Goal: Information Seeking & Learning: Learn about a topic

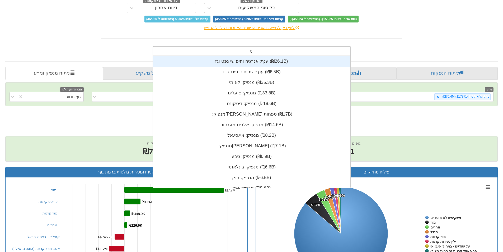
scroll to position [4, 0]
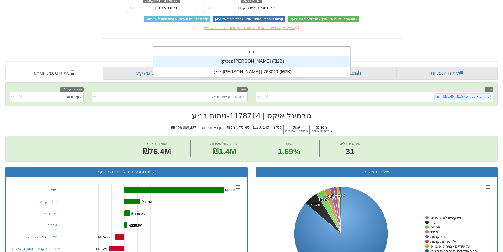
type input "[PERSON_NAME]"
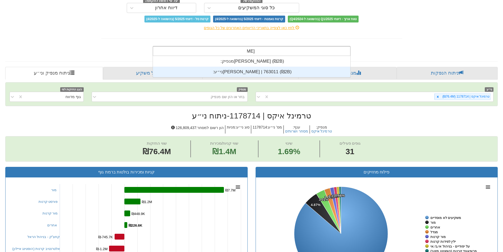
click at [287, 73] on div "ני״ע: ‏[PERSON_NAME] | 763011 ‎(₪2B)‎" at bounding box center [251, 72] width 197 height 11
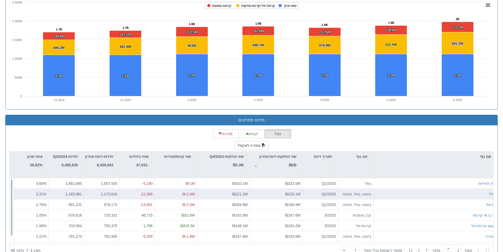
scroll to position [369, 0]
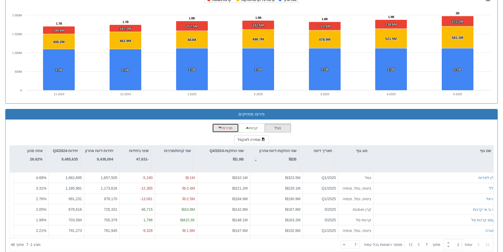
click at [228, 129] on button "מכירות" at bounding box center [225, 127] width 26 height 9
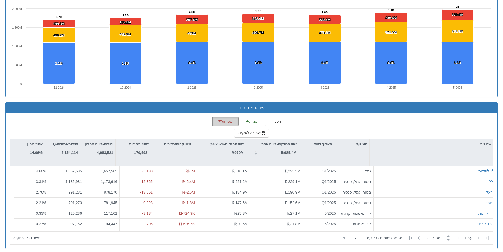
scroll to position [380, 0]
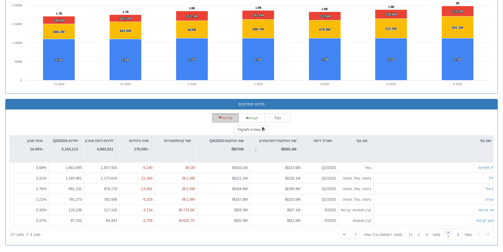
click at [445, 233] on span at bounding box center [448, 232] width 6 height 4
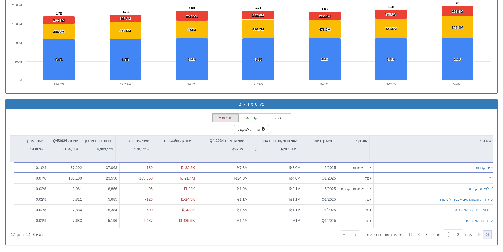
click at [489, 231] on icon at bounding box center [487, 234] width 6 height 6
click at [447, 234] on span at bounding box center [448, 236] width 6 height 4
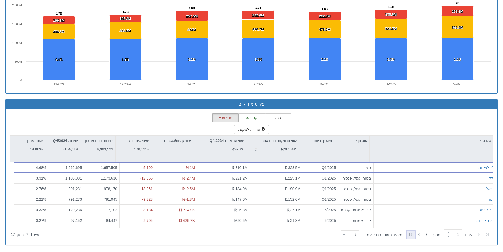
click at [413, 234] on icon at bounding box center [410, 234] width 6 height 6
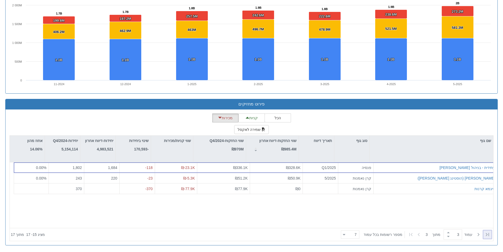
click at [490, 235] on icon at bounding box center [487, 234] width 6 height 6
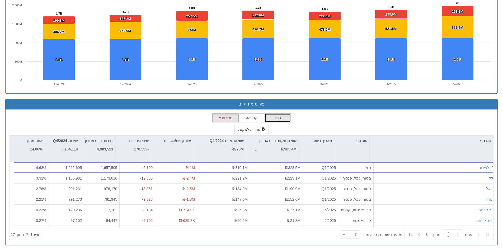
click at [274, 115] on button "הכל" at bounding box center [277, 117] width 26 height 9
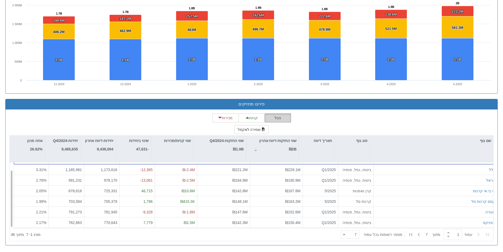
scroll to position [8, 0]
click at [415, 234] on icon at bounding box center [418, 234] width 6 height 6
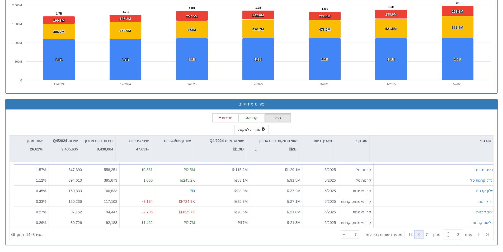
click at [415, 234] on icon at bounding box center [418, 234] width 6 height 6
click at [487, 233] on icon at bounding box center [487, 234] width 6 height 6
type input "1"
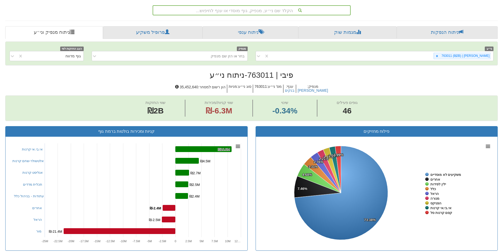
scroll to position [89, 0]
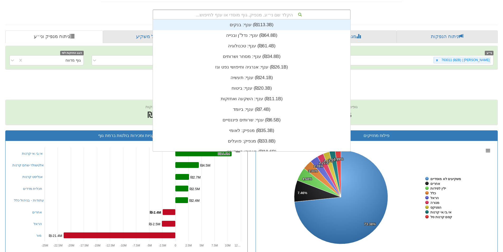
click at [283, 14] on div "הקלד שם ני״ע, מנפיק, גוף מוסדי או ענף לחיפוש..." at bounding box center [251, 14] width 197 height 9
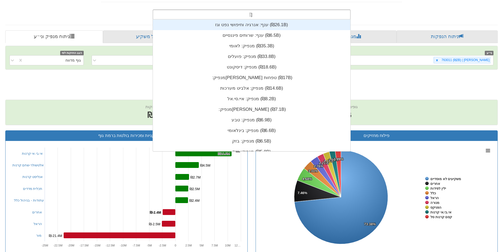
scroll to position [21, 0]
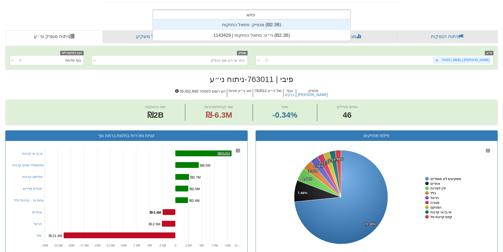
type input "פתאל"
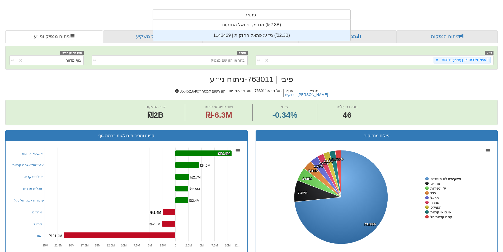
click at [248, 36] on div "ני״ע: ‏פתאל החזקות | 1143429 ‎(₪2.3B)‎" at bounding box center [251, 35] width 197 height 11
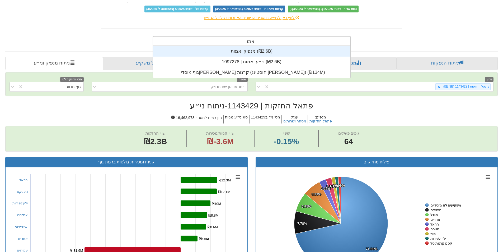
type input "אמות"
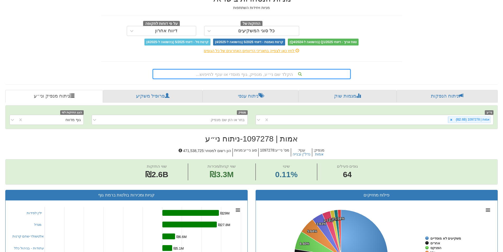
scroll to position [26, 0]
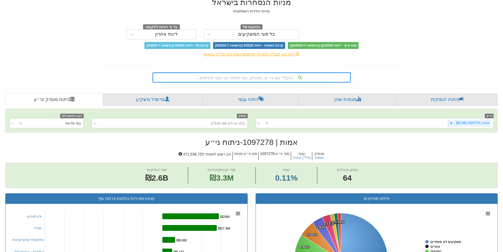
click at [276, 81] on div "הקלד שם ני״ע, מנפיק, גוף מוסדי או ענף לחיפוש..." at bounding box center [251, 77] width 197 height 9
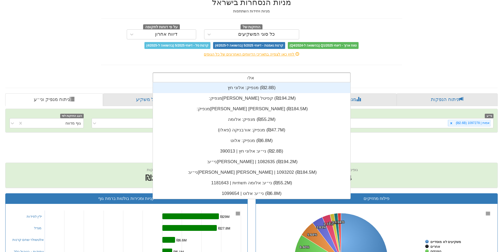
scroll to position [21, 0]
type input "אלוני"
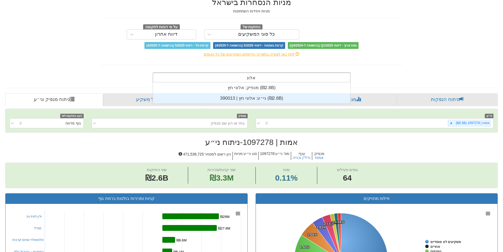
click at [272, 97] on div "ני״ע: ‏אלוני חץ | 390013 ‎(₪2.8B)‎" at bounding box center [251, 98] width 197 height 11
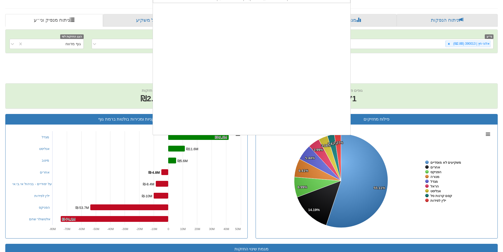
scroll to position [131, 0]
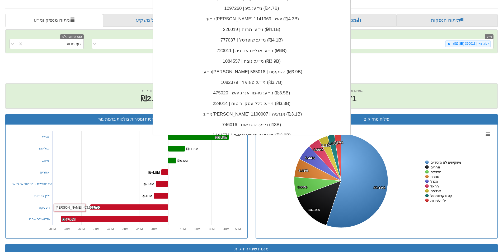
click at [97, 171] on rect at bounding box center [127, 181] width 234 height 106
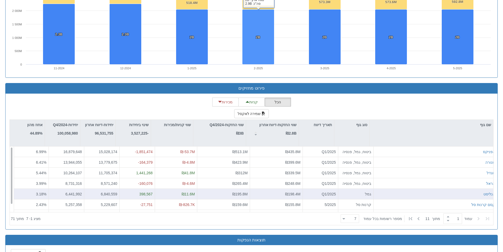
scroll to position [396, 0]
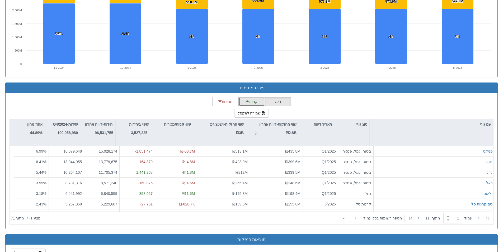
click at [248, 100] on span "button" at bounding box center [247, 101] width 4 height 4
